Goal: Navigation & Orientation: Understand site structure

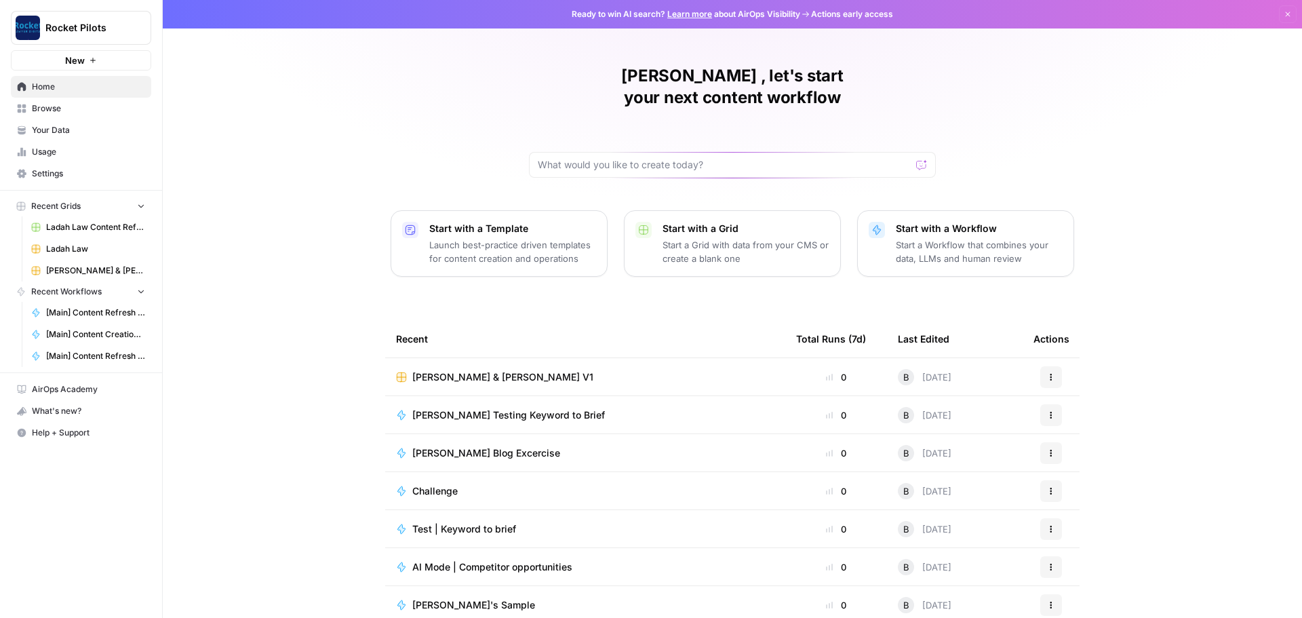
scroll to position [6, 0]
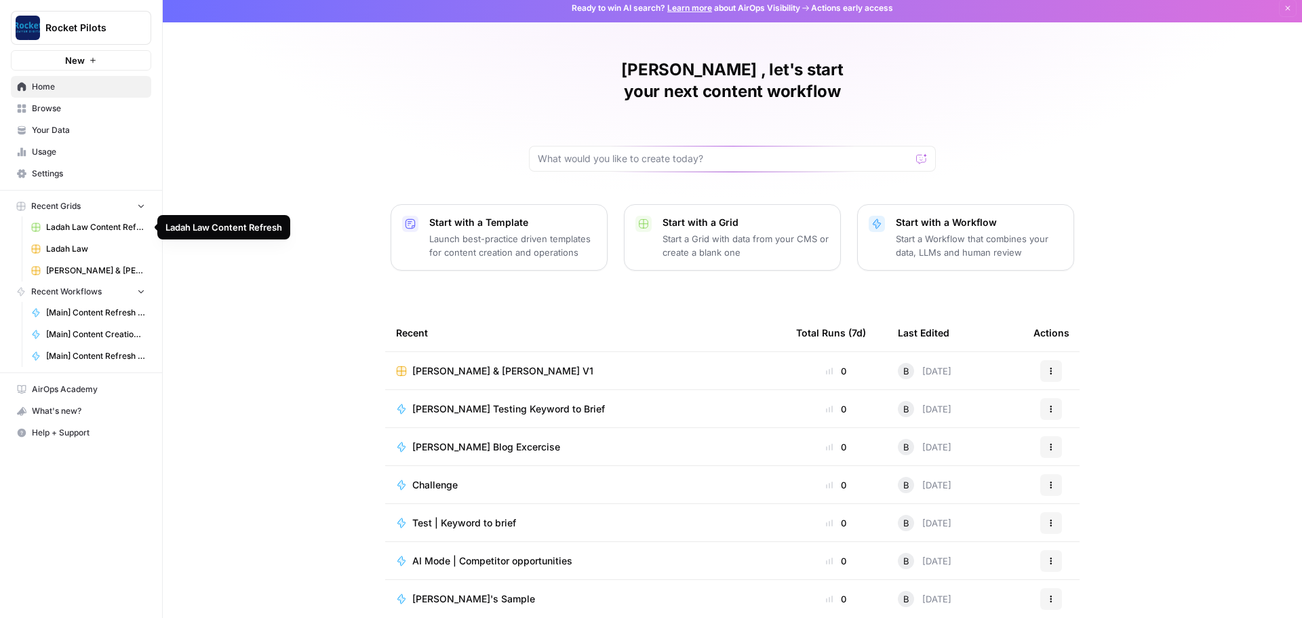
click at [71, 229] on span "Ladah Law Content Refresh" at bounding box center [95, 227] width 99 height 12
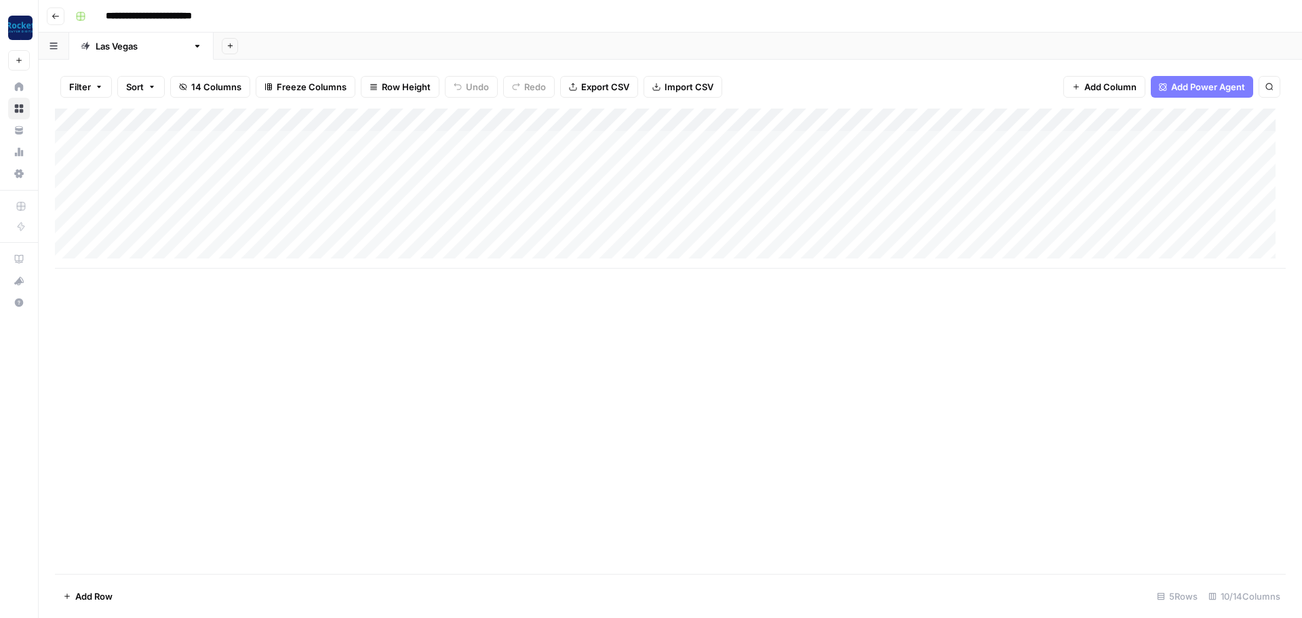
drag, startPoint x: 1025, startPoint y: 1, endPoint x: 977, endPoint y: 26, distance: 53.7
click at [956, 37] on div "Add Sheet" at bounding box center [758, 46] width 1088 height 27
drag, startPoint x: 1027, startPoint y: 0, endPoint x: 810, endPoint y: 41, distance: 220.2
click at [798, 47] on div "Add Sheet" at bounding box center [758, 46] width 1088 height 27
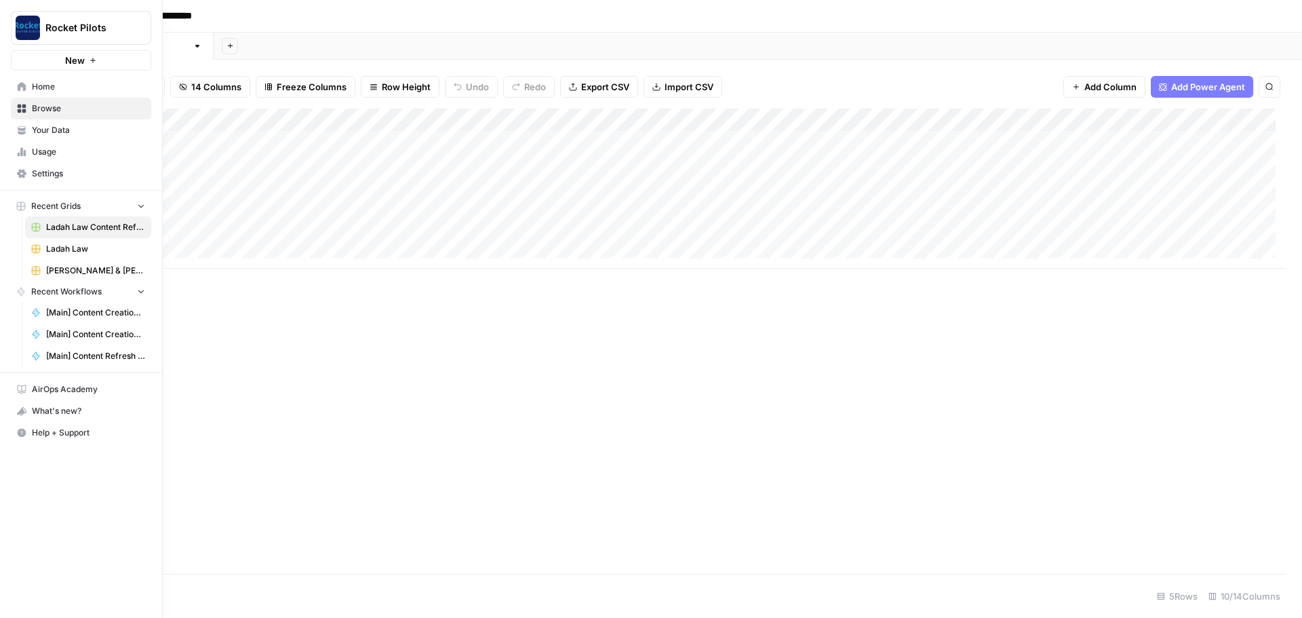
click at [117, 28] on span "Rocket Pilots" at bounding box center [86, 28] width 82 height 14
click at [63, 123] on span "Cohort 4" at bounding box center [130, 124] width 179 height 14
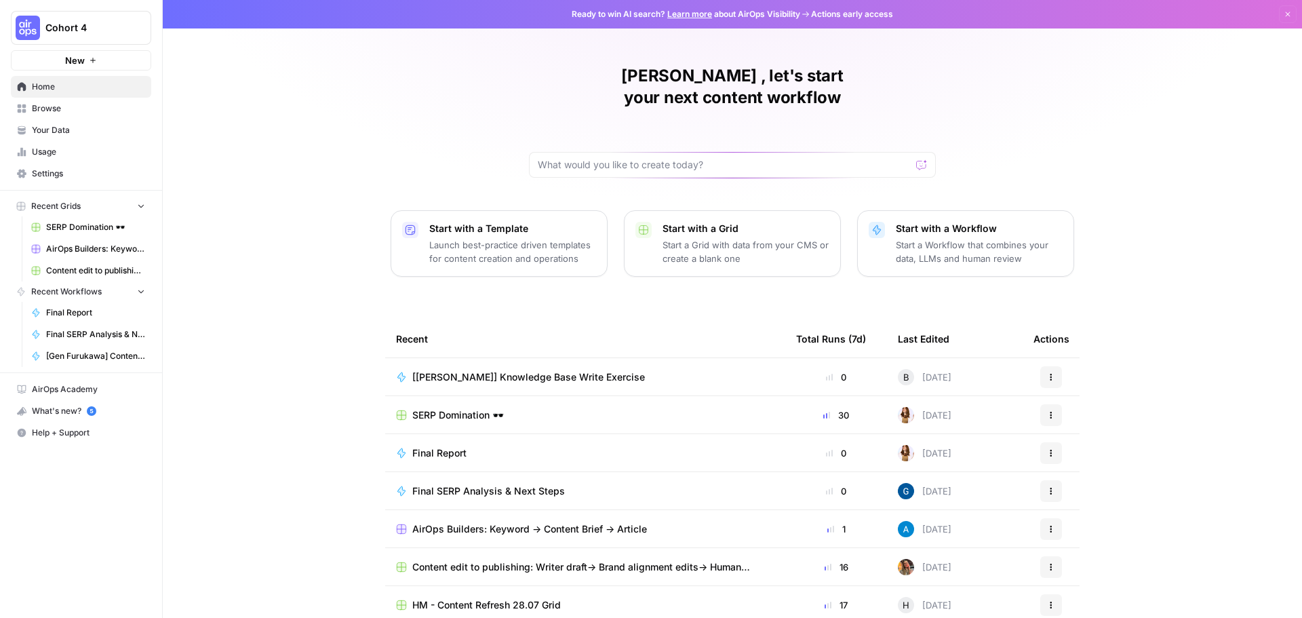
scroll to position [6, 0]
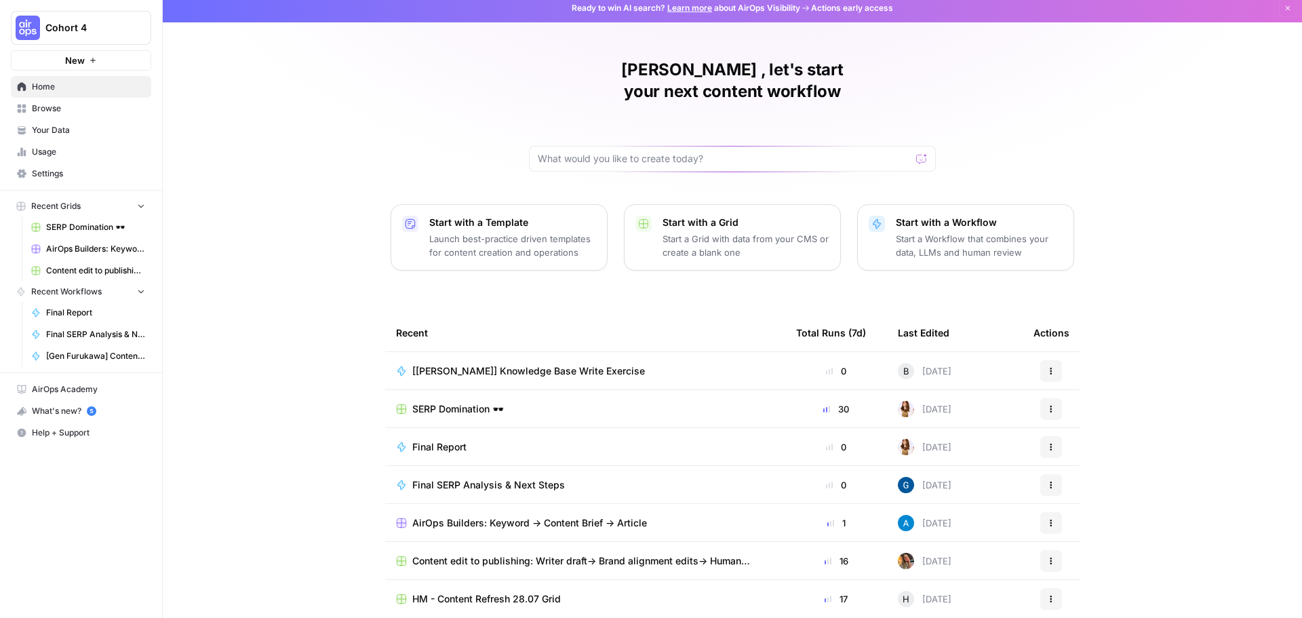
click at [49, 104] on span "Browse" at bounding box center [88, 108] width 113 height 12
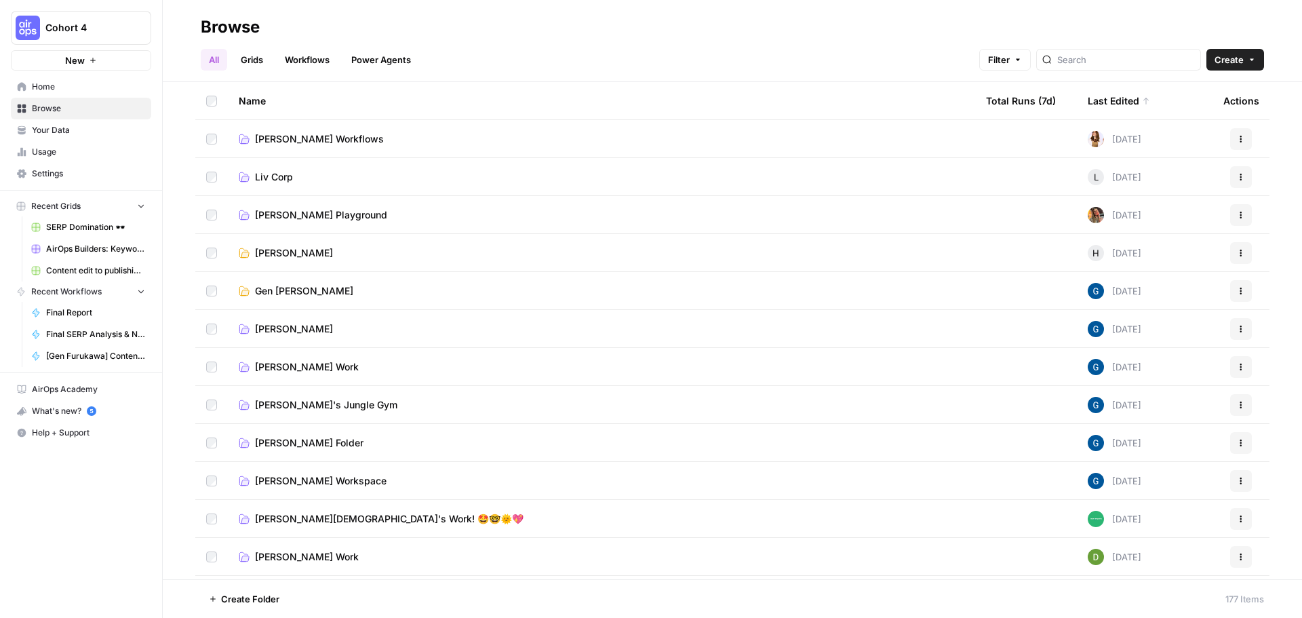
click at [255, 54] on link "Grids" at bounding box center [252, 60] width 39 height 22
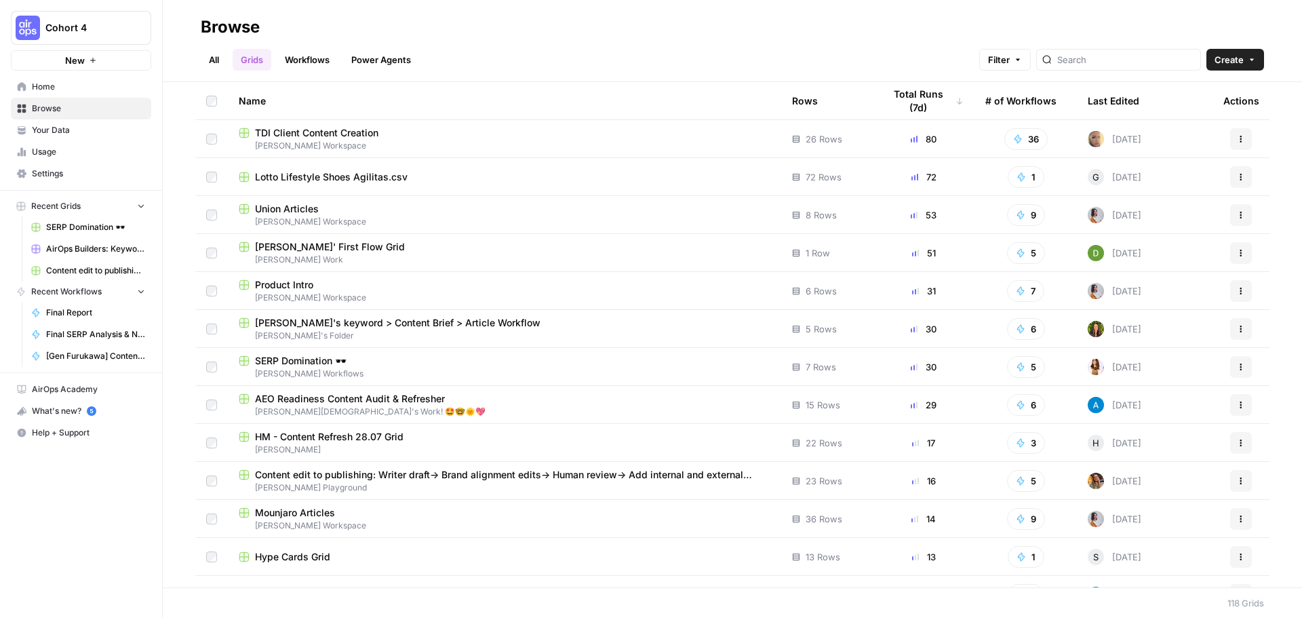
click at [296, 62] on link "Workflows" at bounding box center [307, 60] width 61 height 22
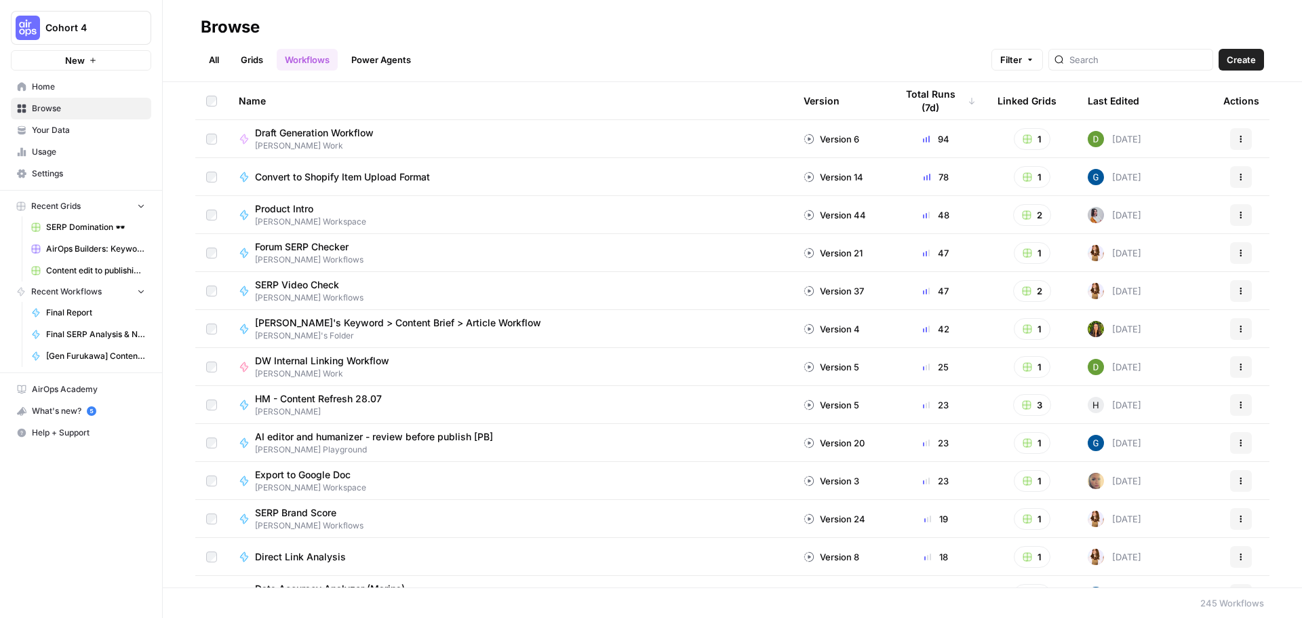
click at [260, 56] on link "Grids" at bounding box center [252, 60] width 39 height 22
